Goal: Task Accomplishment & Management: Use online tool/utility

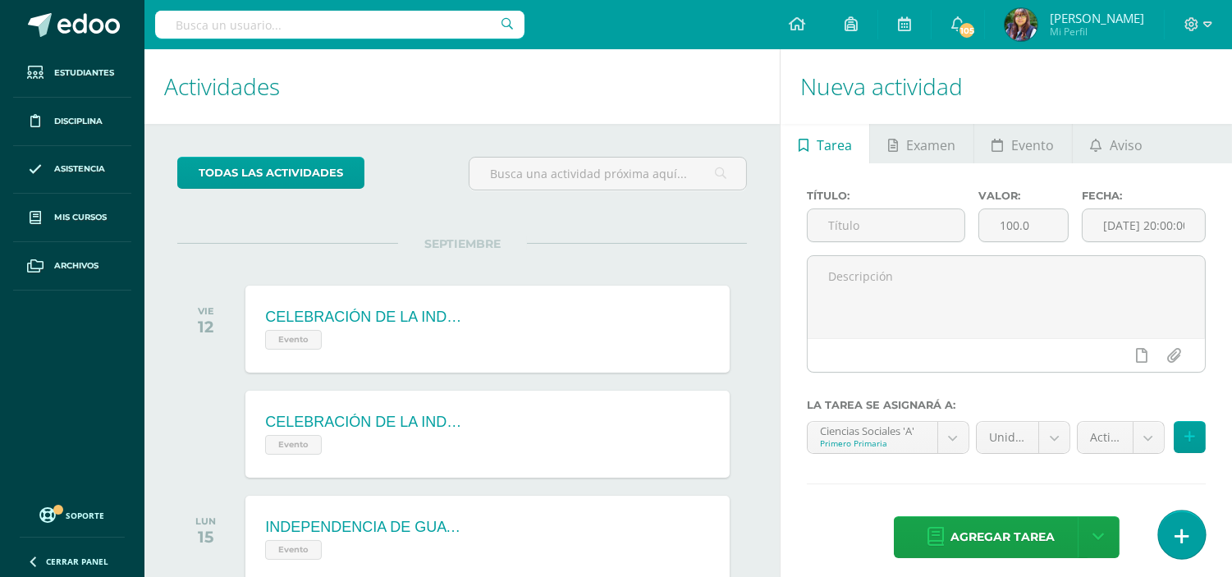
click at [1178, 536] on icon at bounding box center [1181, 536] width 15 height 19
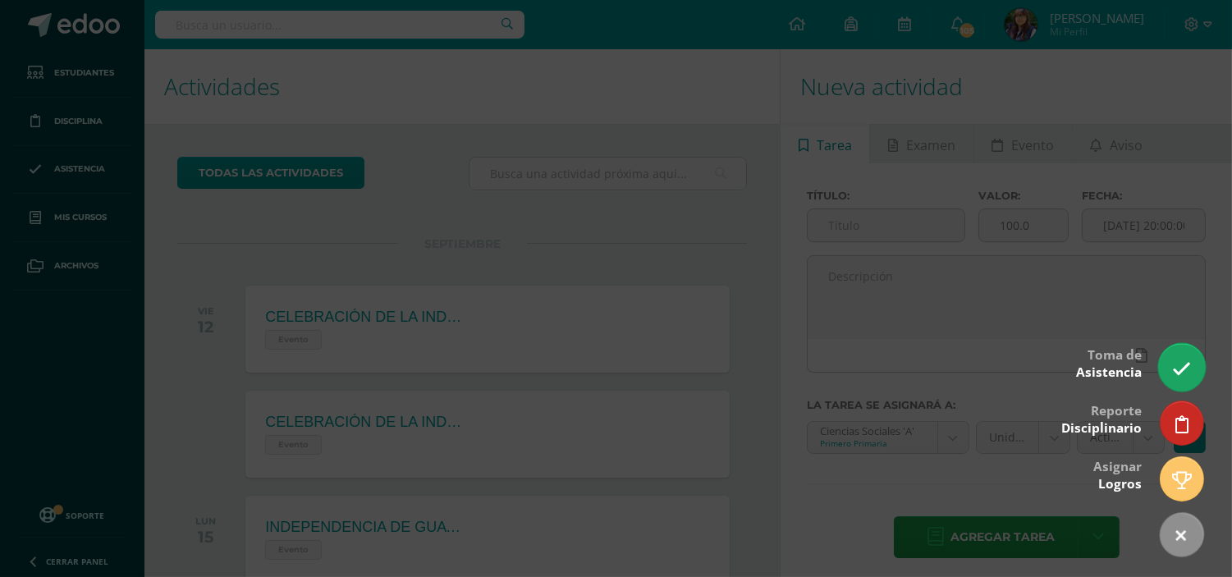
click at [1178, 369] on icon at bounding box center [1181, 368] width 19 height 19
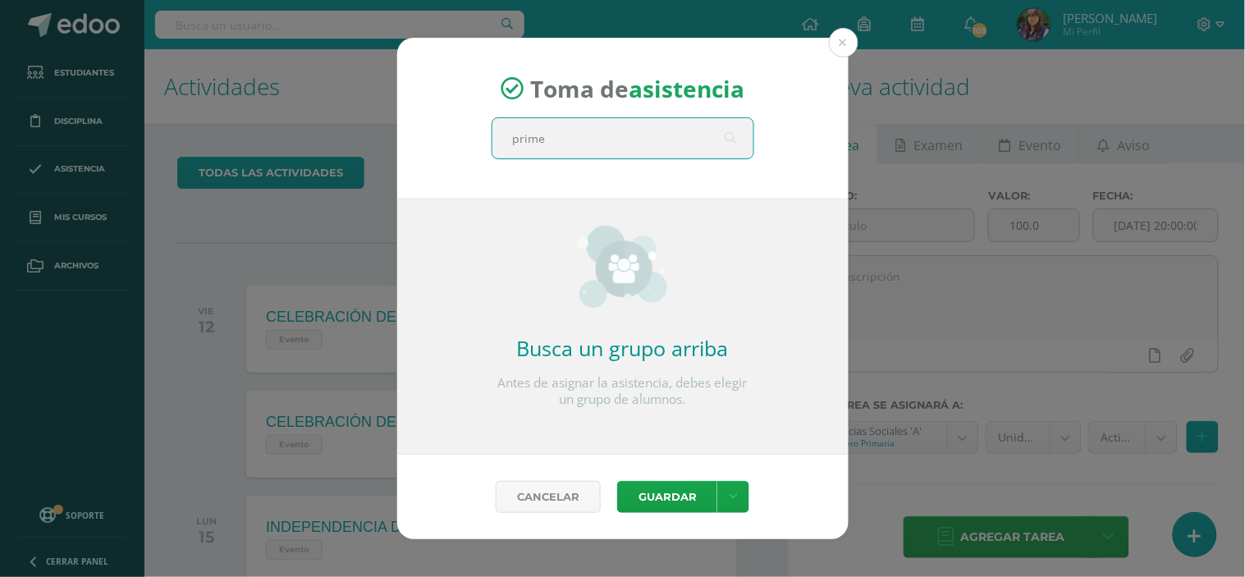
type input "primer"
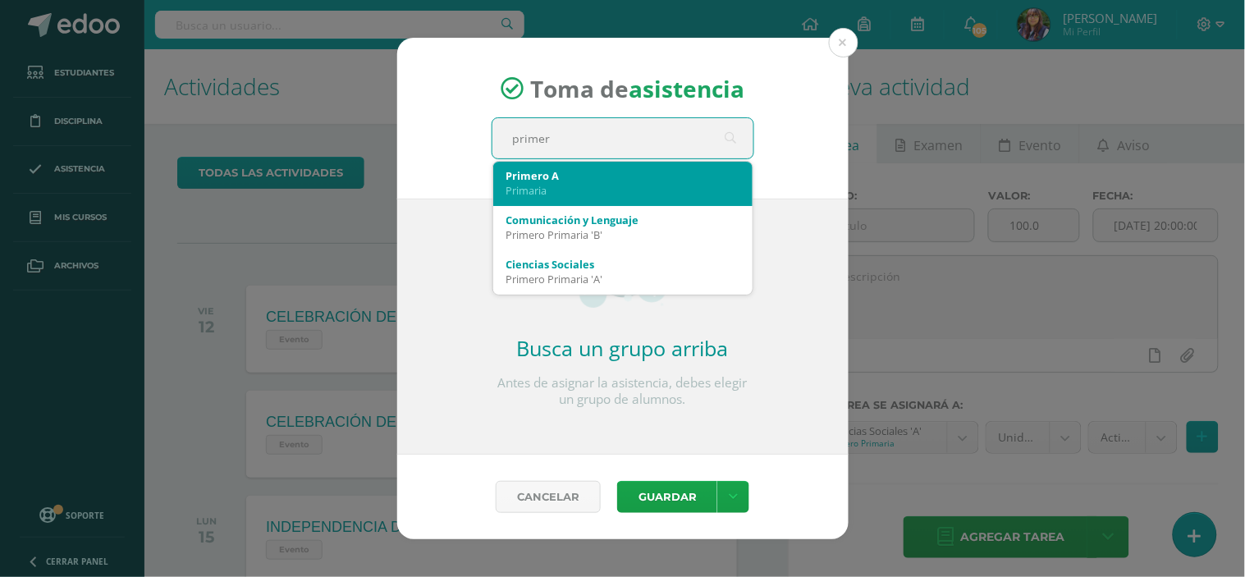
click at [636, 175] on div "Primero A" at bounding box center [622, 175] width 233 height 15
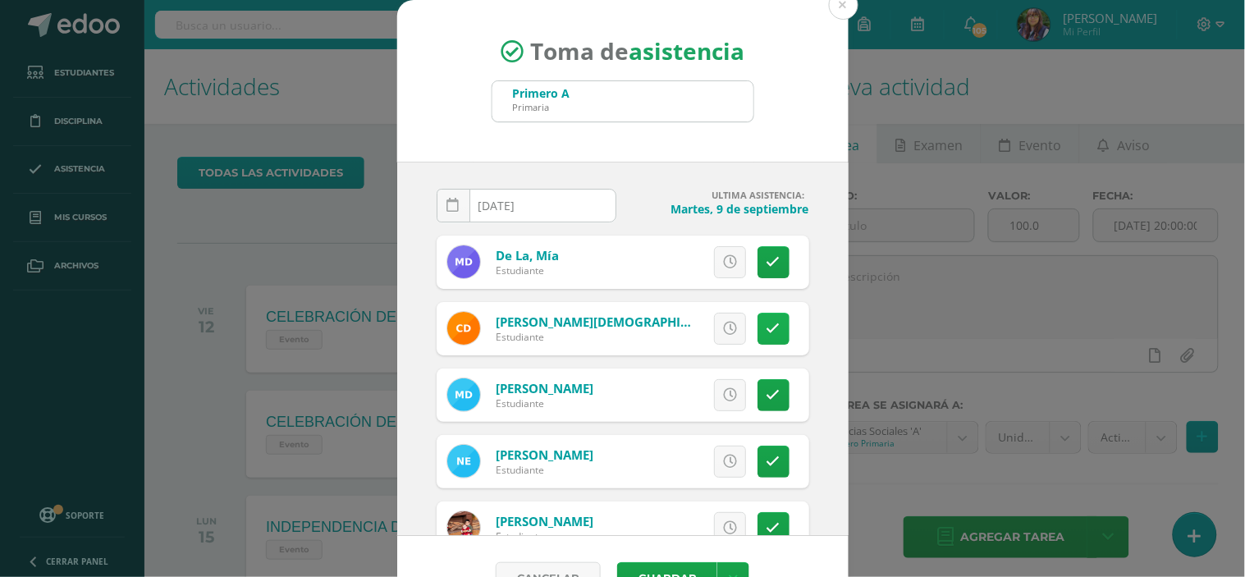
click at [757, 313] on link at bounding box center [773, 329] width 32 height 32
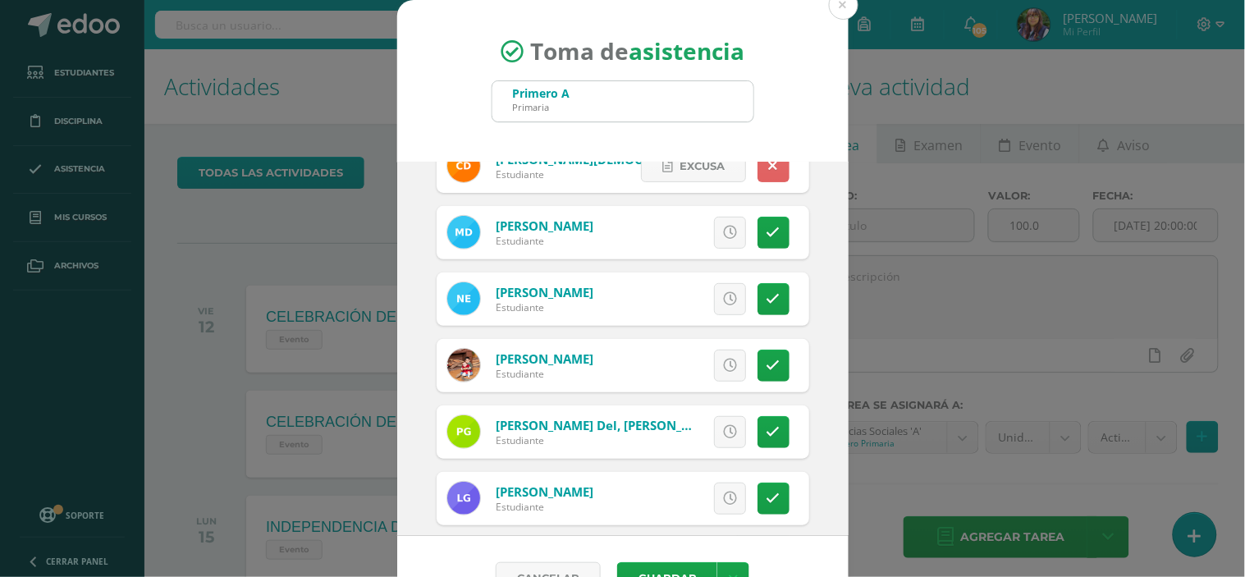
scroll to position [171, 0]
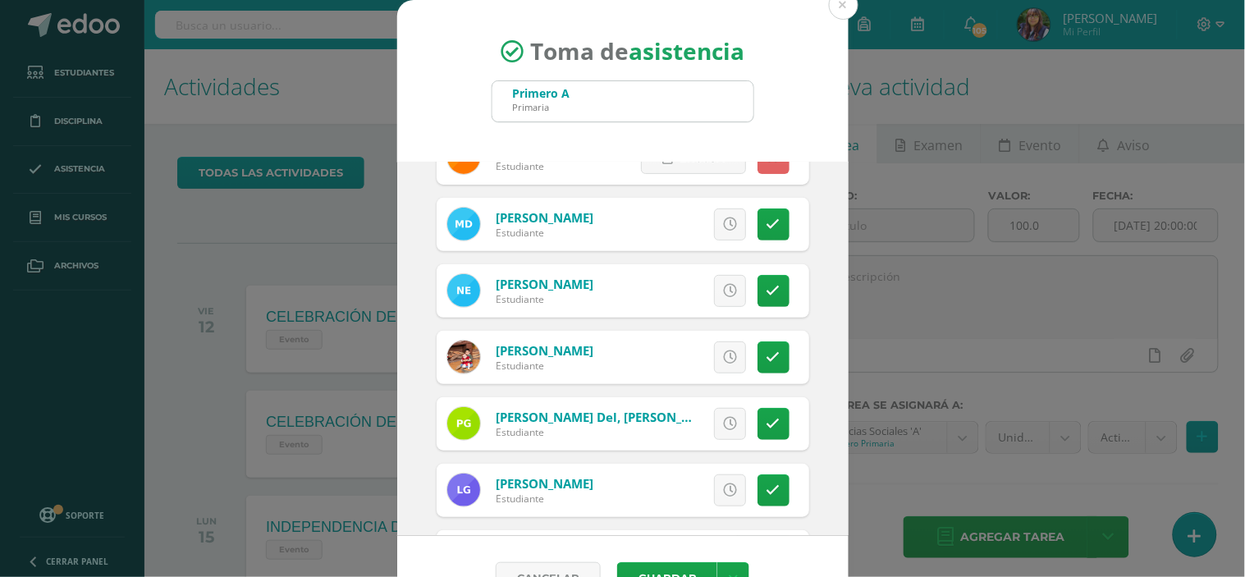
click at [766, 356] on icon at bounding box center [773, 357] width 14 height 14
click at [758, 356] on link at bounding box center [773, 357] width 32 height 32
click at [766, 356] on icon at bounding box center [773, 357] width 14 height 14
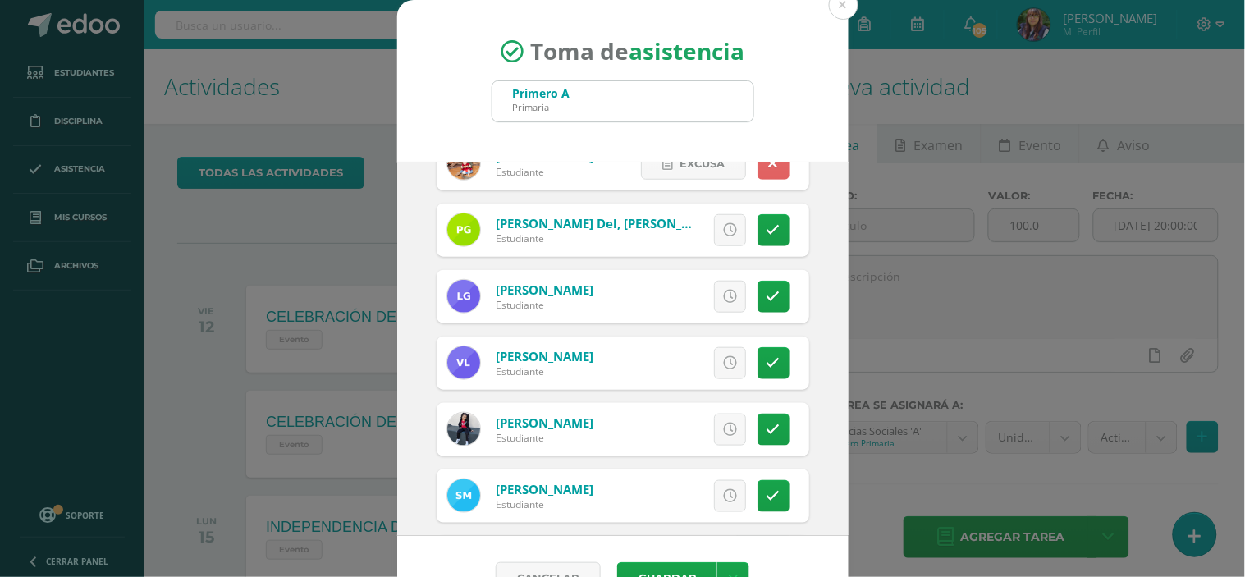
scroll to position [365, 0]
click at [766, 295] on icon at bounding box center [773, 296] width 14 height 14
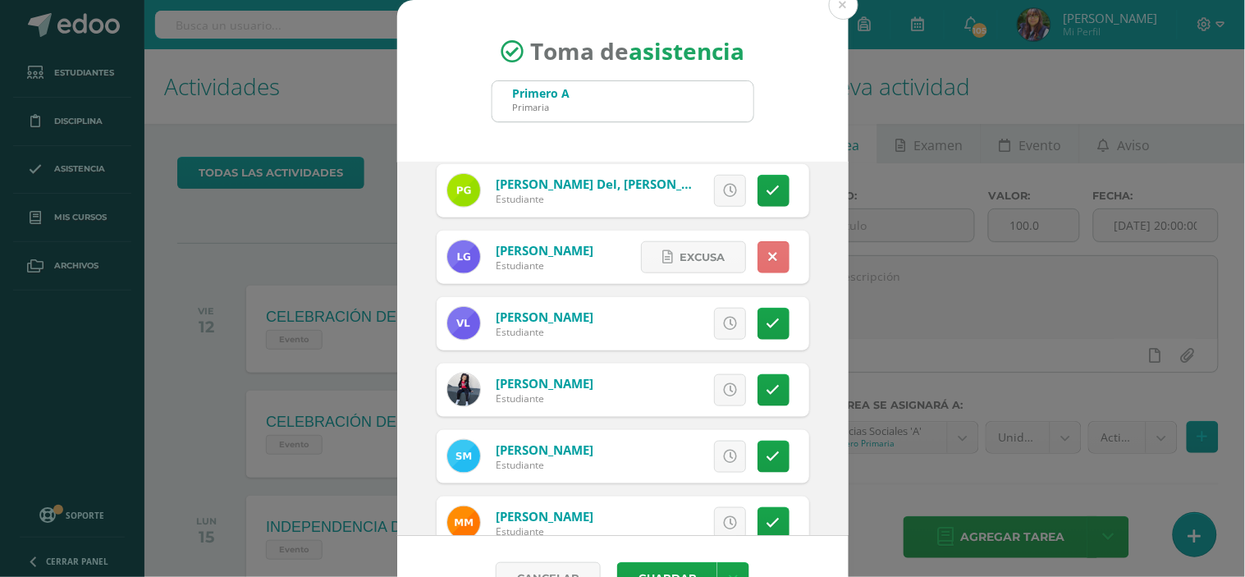
scroll to position [263, 0]
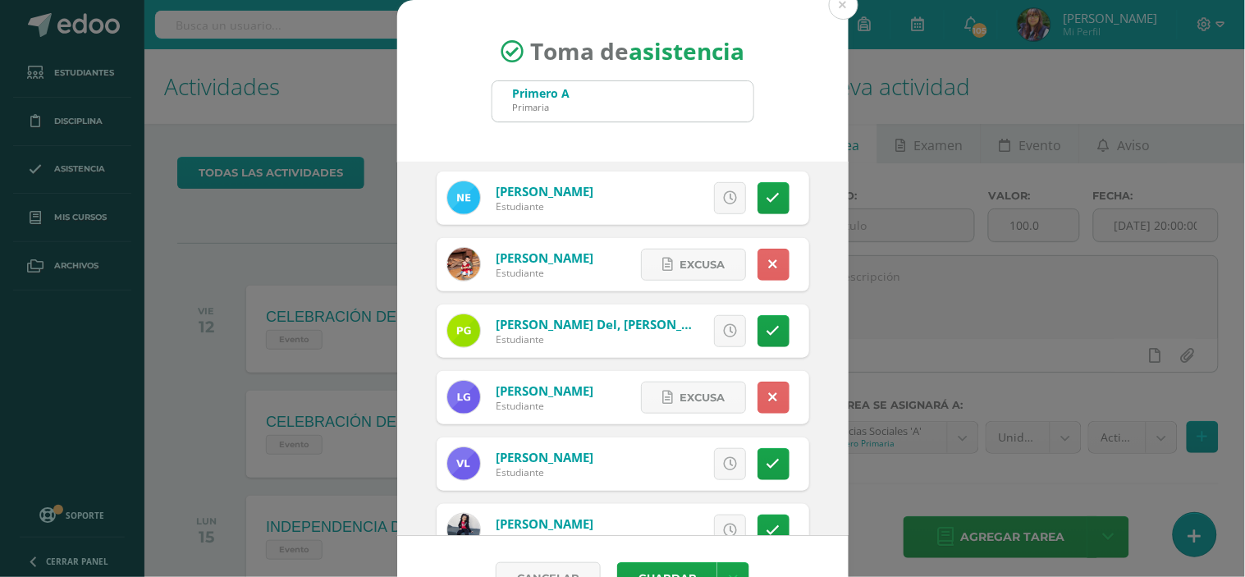
drag, startPoint x: 756, startPoint y: 263, endPoint x: 766, endPoint y: 346, distance: 84.4
click at [769, 263] on icon at bounding box center [773, 265] width 9 height 14
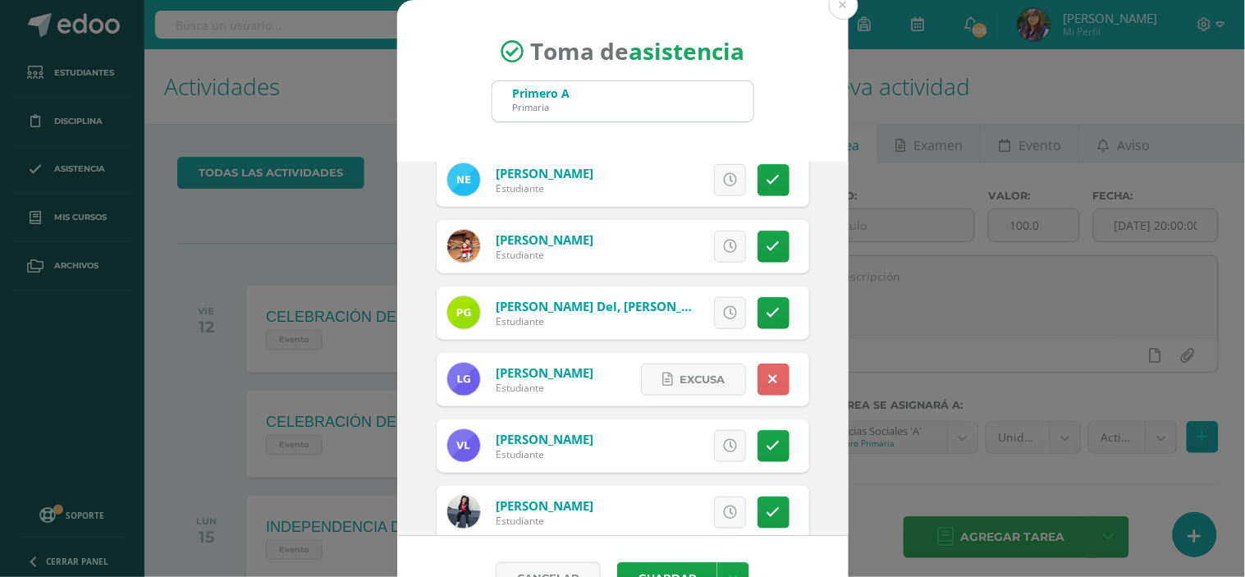
scroll to position [0, 0]
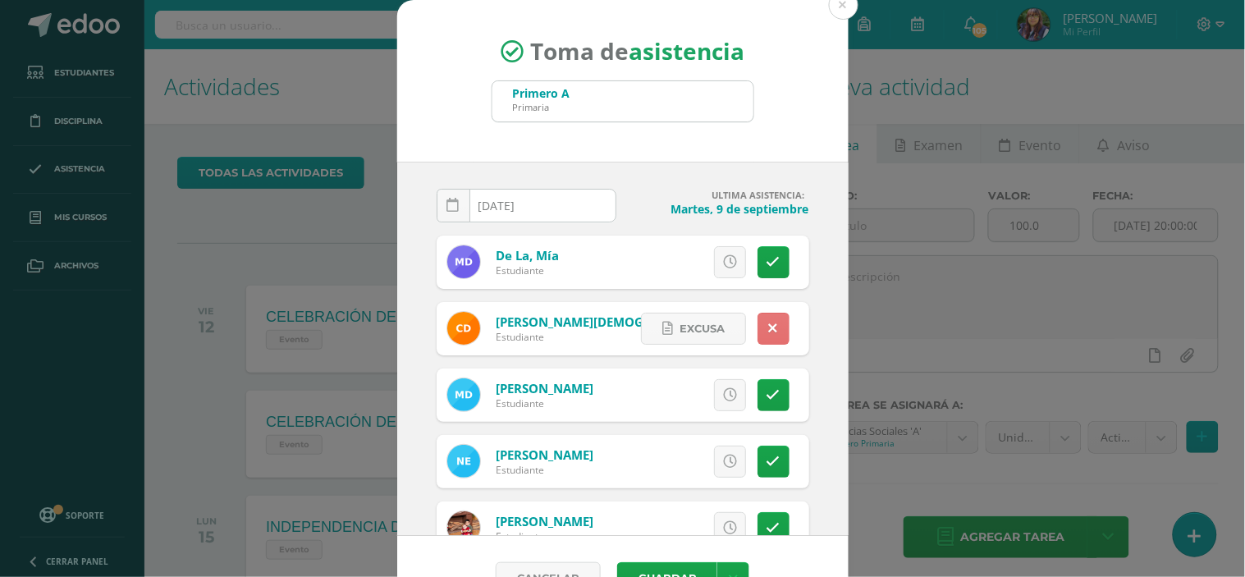
click at [757, 329] on link at bounding box center [773, 329] width 32 height 32
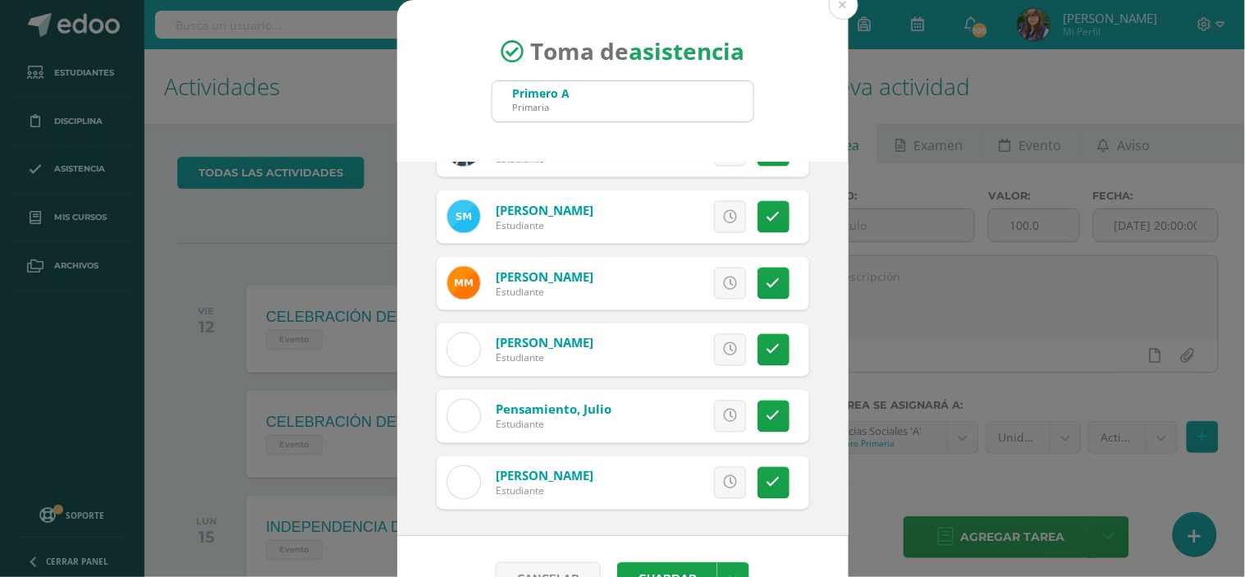
scroll to position [43, 0]
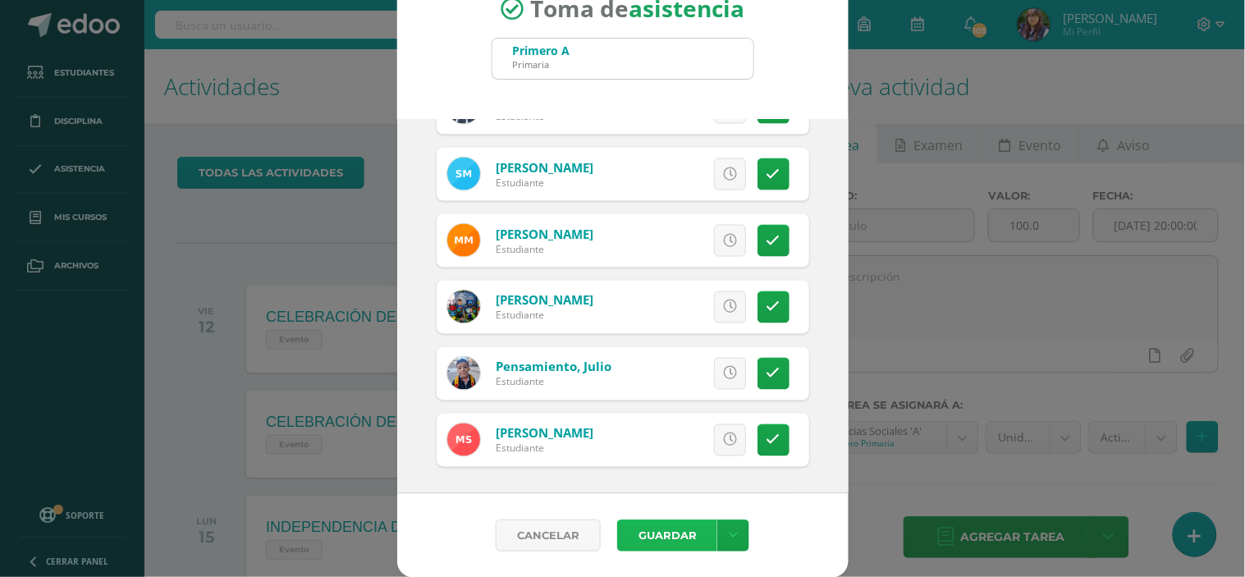
click at [673, 527] on button "Guardar" at bounding box center [667, 535] width 100 height 32
